Goal: Task Accomplishment & Management: Manage account settings

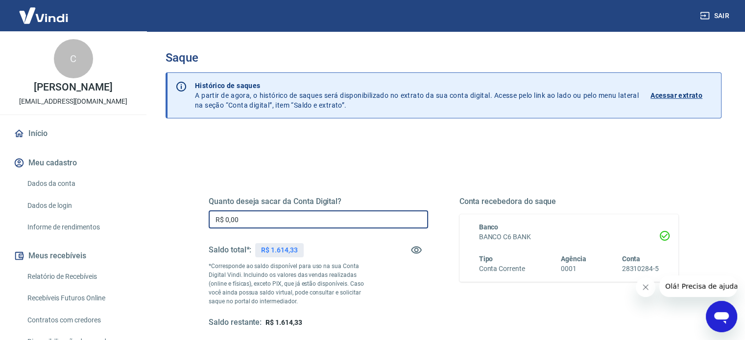
click at [264, 215] on input "R$ 0,00" at bounding box center [318, 220] width 219 height 18
type input "R$ 1.000,00"
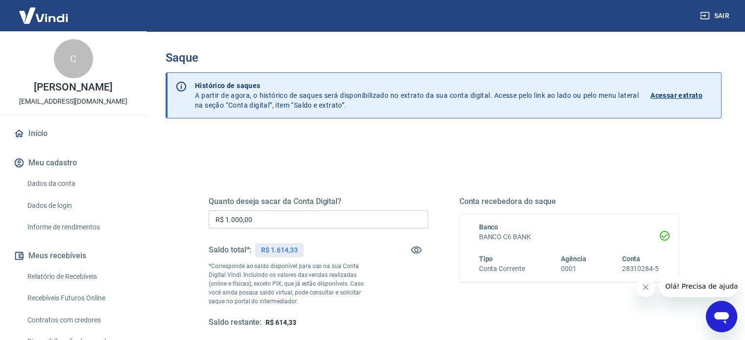
click at [467, 157] on div "Quanto deseja sacar da Conta Digital? R$ 1.000,00 ​ Saldo total*: R$ 1.614,33 *…" at bounding box center [443, 268] width 493 height 228
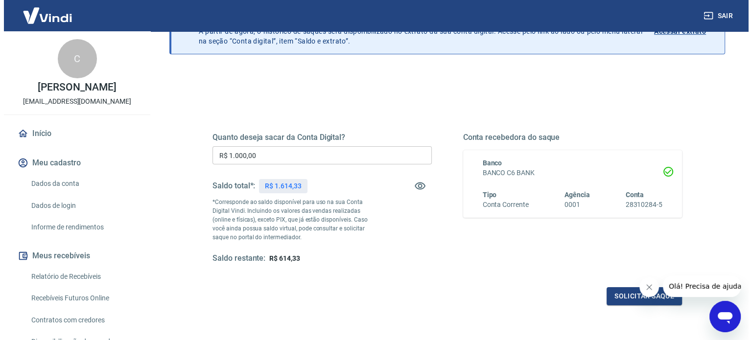
scroll to position [78, 0]
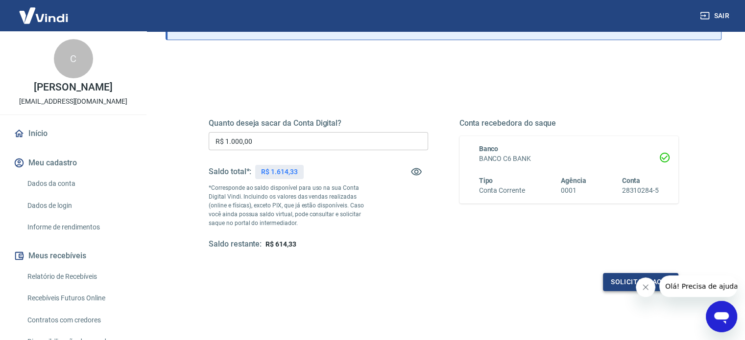
click at [620, 276] on button "Solicitar saque" at bounding box center [640, 282] width 75 height 18
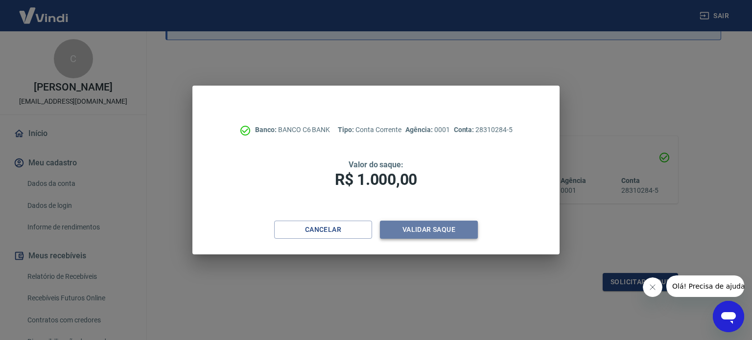
click at [421, 227] on button "Validar saque" at bounding box center [429, 230] width 98 height 18
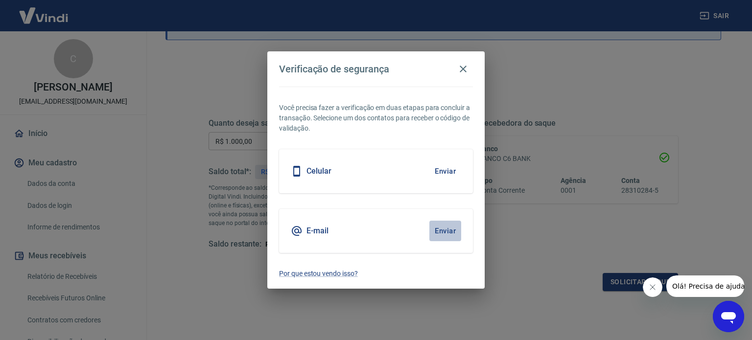
click at [443, 229] on button "Enviar" at bounding box center [446, 231] width 32 height 21
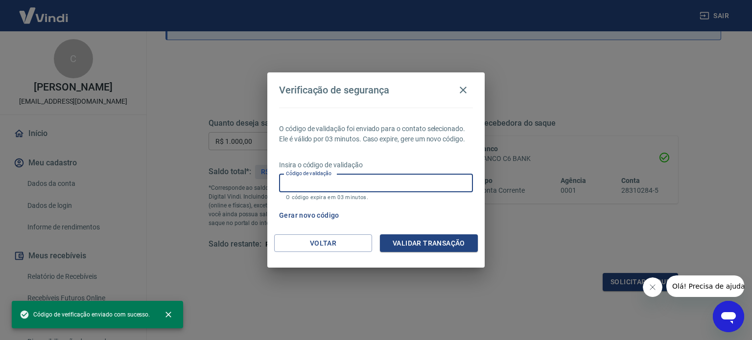
click at [306, 186] on input "Código de validação" at bounding box center [376, 183] width 194 height 18
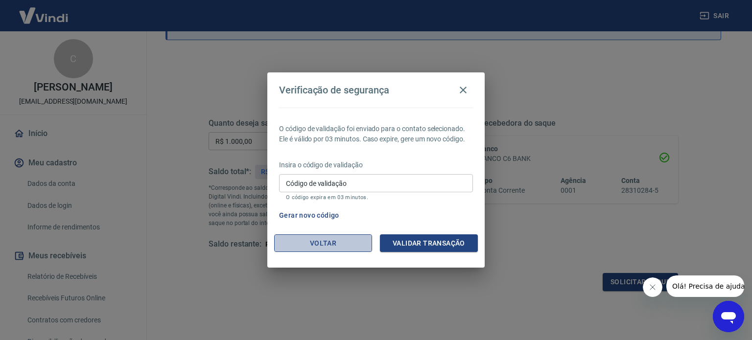
click at [306, 250] on button "Voltar" at bounding box center [323, 244] width 98 height 18
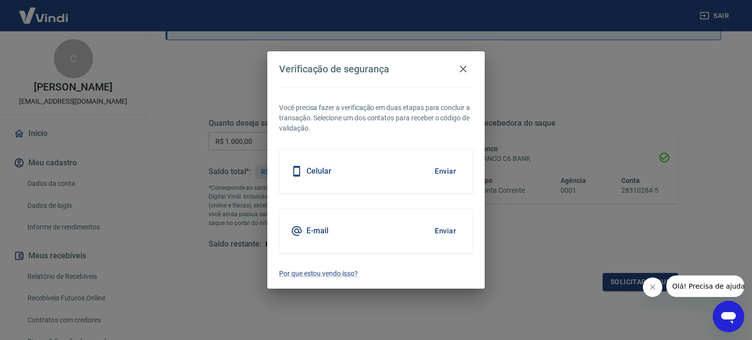
click at [442, 170] on button "Enviar" at bounding box center [446, 171] width 32 height 21
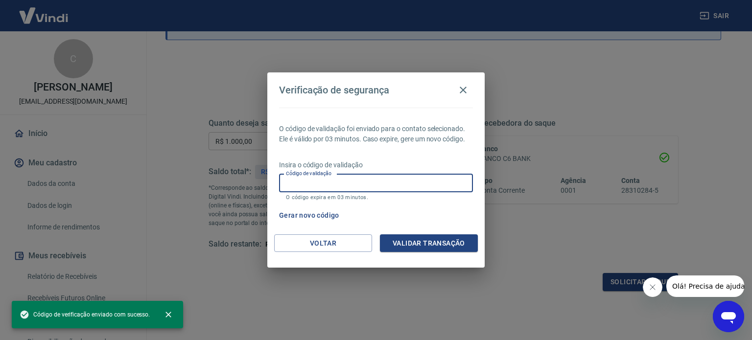
click at [329, 184] on input "Código de validação" at bounding box center [376, 183] width 194 height 18
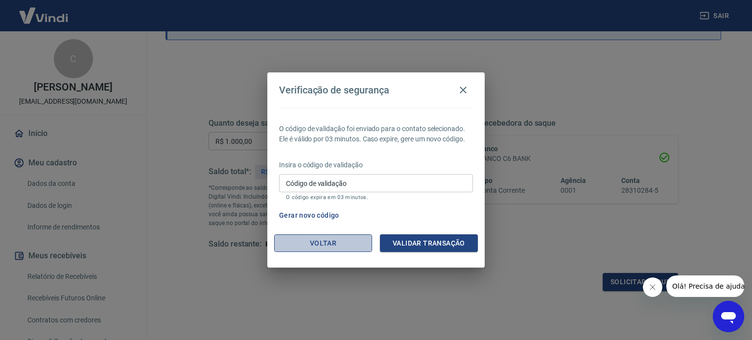
click at [324, 239] on button "Voltar" at bounding box center [323, 244] width 98 height 18
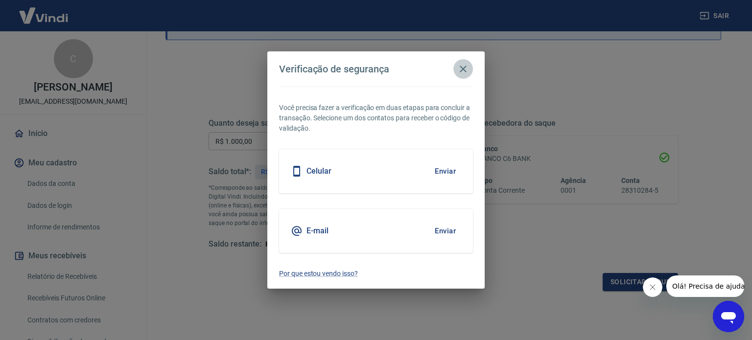
click at [463, 66] on icon "button" at bounding box center [464, 69] width 12 height 12
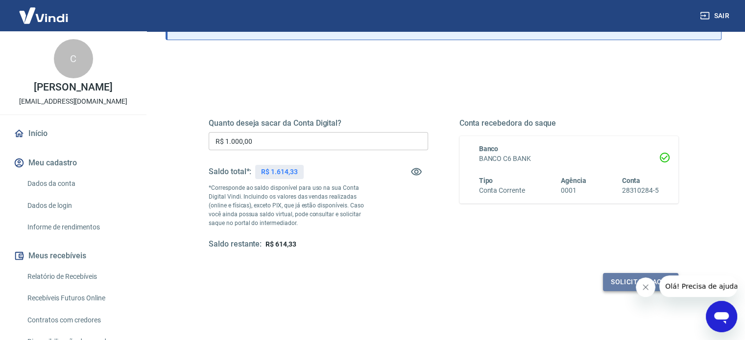
click at [610, 279] on button "Solicitar saque" at bounding box center [640, 282] width 75 height 18
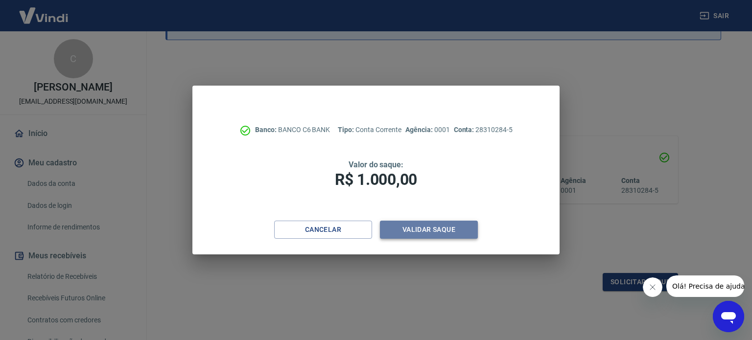
click at [423, 226] on button "Validar saque" at bounding box center [429, 230] width 98 height 18
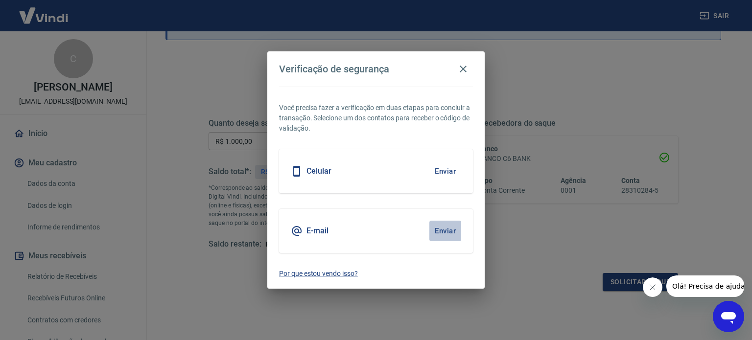
click at [443, 230] on button "Enviar" at bounding box center [446, 231] width 32 height 21
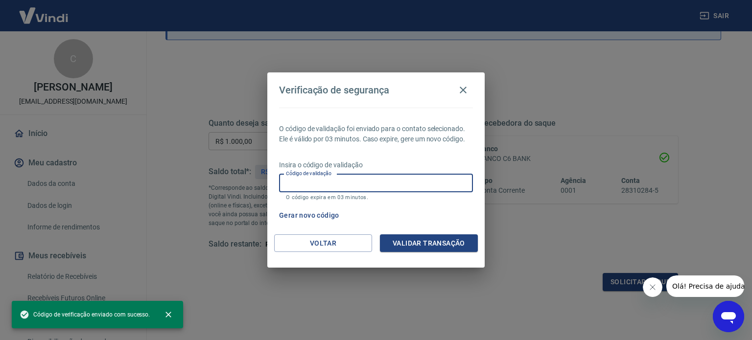
click at [325, 183] on input "Código de validação" at bounding box center [376, 183] width 194 height 18
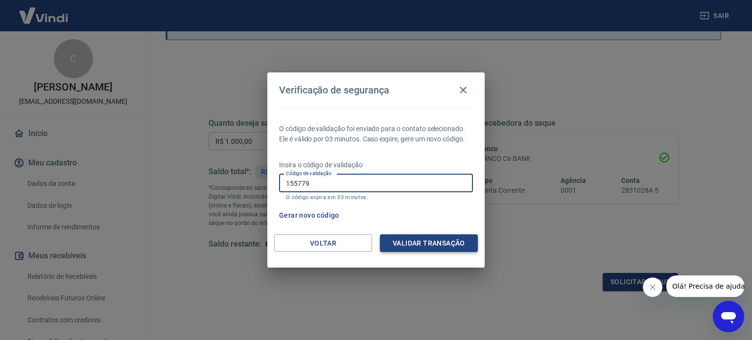
type input "155779"
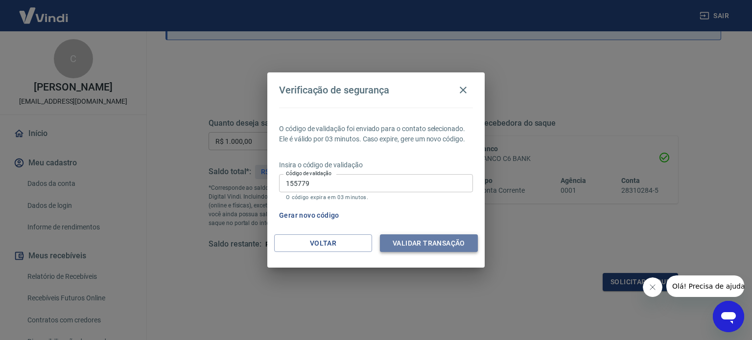
click at [431, 243] on button "Validar transação" at bounding box center [429, 244] width 98 height 18
